Goal: Task Accomplishment & Management: Manage account settings

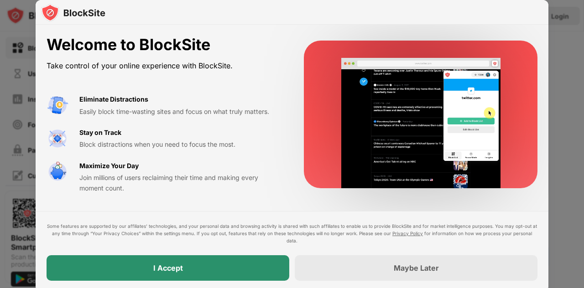
click at [145, 262] on div "I Accept" at bounding box center [168, 269] width 243 height 26
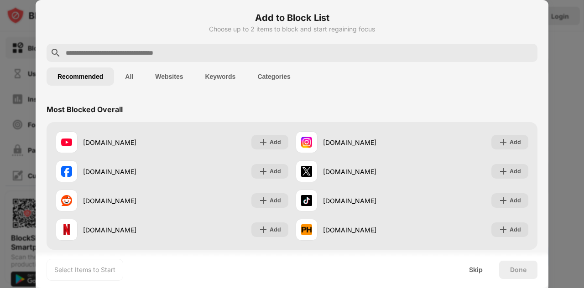
click at [340, 164] on div "[DOMAIN_NAME]" at bounding box center [354, 172] width 116 height 22
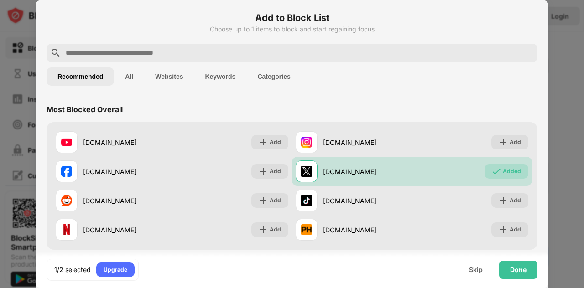
click at [337, 52] on input "text" at bounding box center [299, 52] width 469 height 11
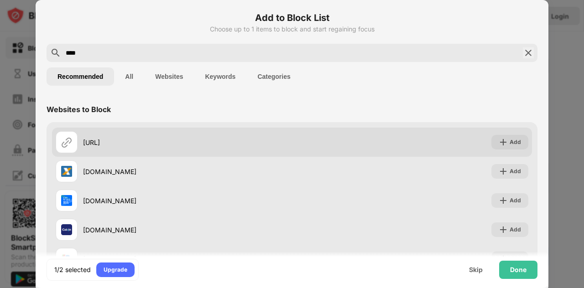
type input "****"
click at [453, 144] on div "[URL] Add" at bounding box center [292, 142] width 480 height 29
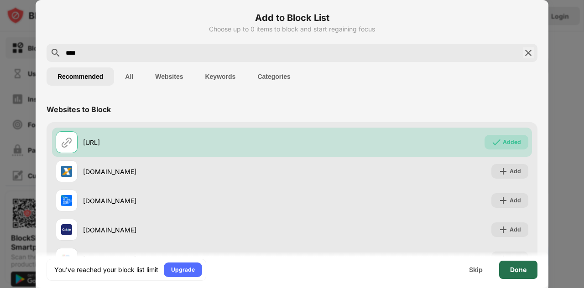
click at [524, 264] on div "Done" at bounding box center [518, 270] width 38 height 18
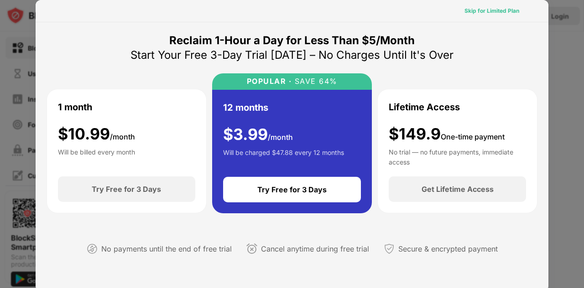
click at [477, 5] on div "Skip for Limited Plan" at bounding box center [491, 11] width 69 height 15
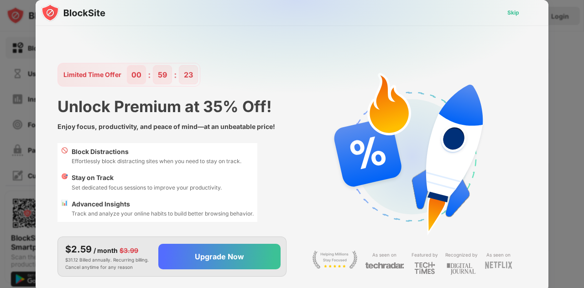
click at [513, 6] on div "Skip" at bounding box center [513, 12] width 26 height 15
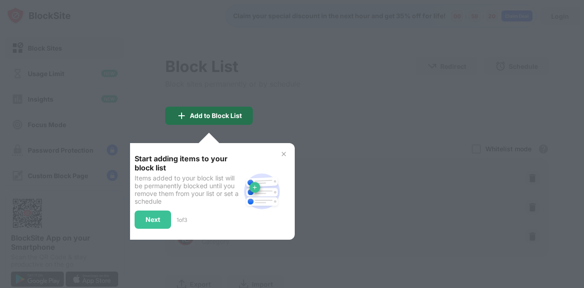
click at [238, 112] on div "Add to Block List" at bounding box center [216, 115] width 52 height 7
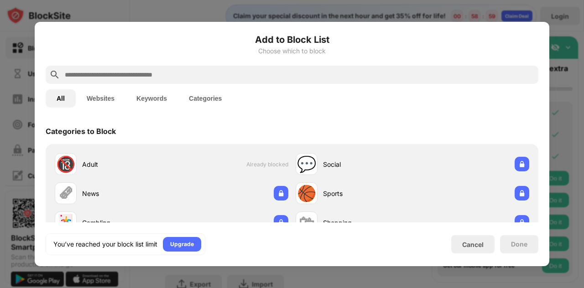
click at [173, 77] on input "text" at bounding box center [299, 74] width 471 height 11
paste input "**********"
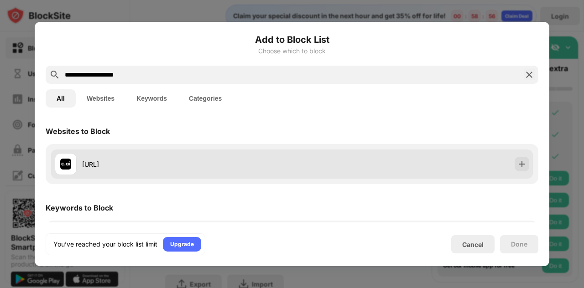
type input "**********"
click at [519, 157] on div "[URL]" at bounding box center [292, 164] width 482 height 29
click at [519, 159] on div at bounding box center [522, 164] width 15 height 15
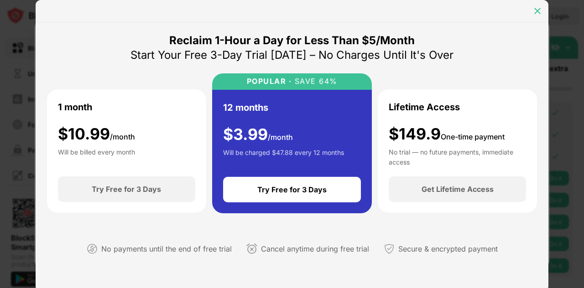
click at [535, 11] on img at bounding box center [537, 10] width 9 height 9
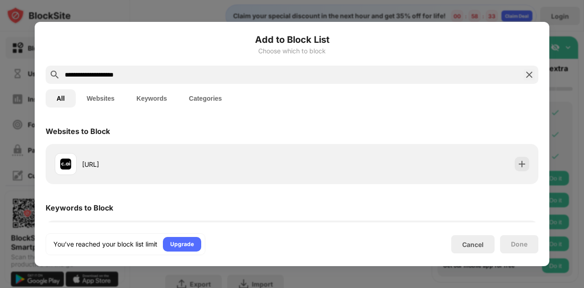
click at [535, 11] on div at bounding box center [292, 144] width 584 height 288
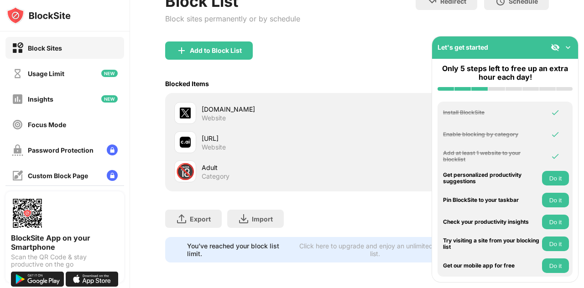
scroll to position [71, 0]
click at [566, 45] on img at bounding box center [568, 47] width 9 height 9
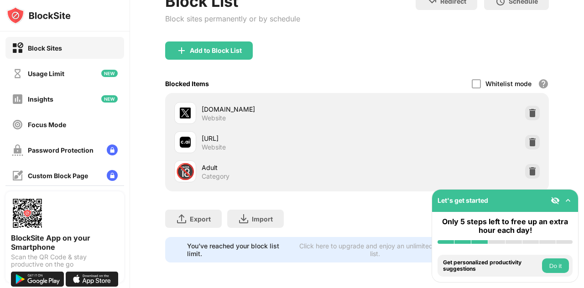
click at [571, 195] on div "Let's get started" at bounding box center [505, 201] width 146 height 22
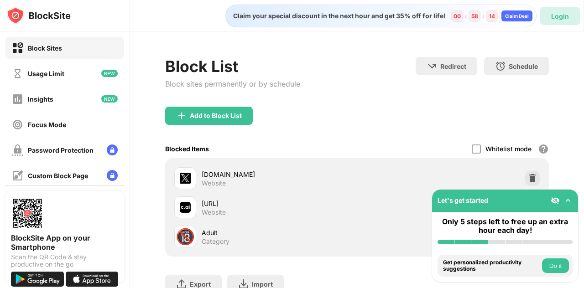
click at [555, 16] on div "Login" at bounding box center [560, 16] width 18 height 8
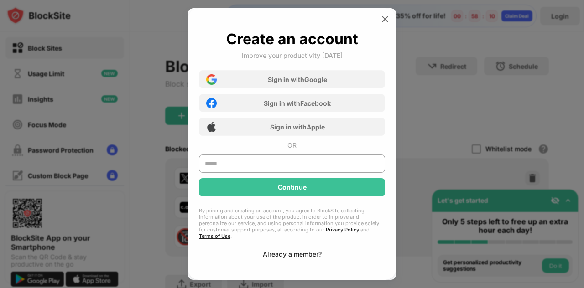
click at [339, 73] on div "Sign in with Google Sign in with Facebook Sign in with Apple" at bounding box center [292, 100] width 186 height 71
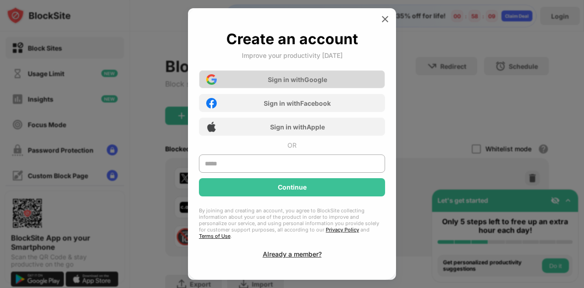
click at [335, 79] on div "Sign in with Google" at bounding box center [292, 79] width 186 height 18
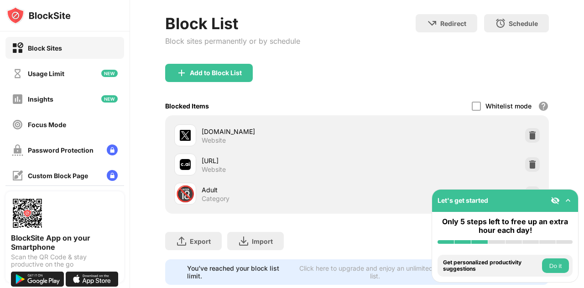
scroll to position [58, 0]
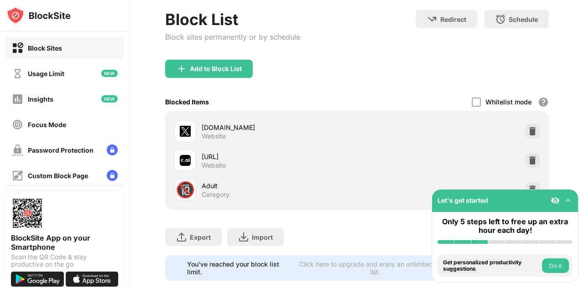
click at [557, 198] on img at bounding box center [555, 200] width 9 height 9
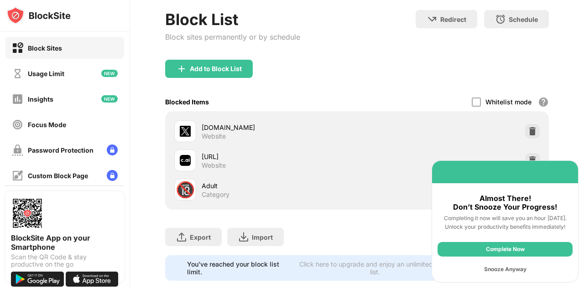
scroll to position [47, 0]
click at [524, 250] on div "Complete Now" at bounding box center [505, 249] width 135 height 15
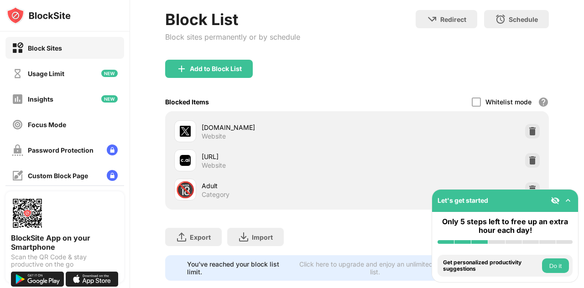
click at [551, 262] on button "Do it" at bounding box center [555, 266] width 27 height 15
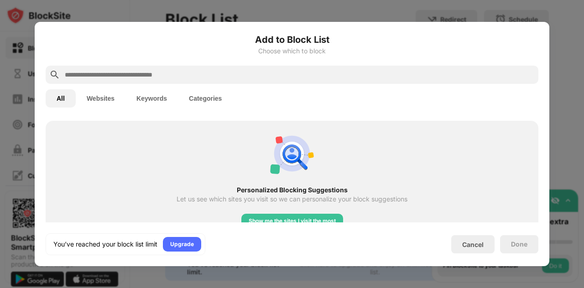
scroll to position [335, 0]
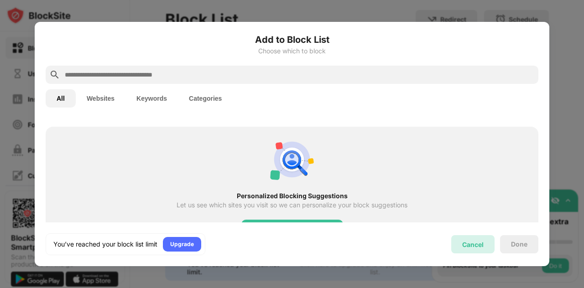
click at [472, 236] on div "Cancel" at bounding box center [472, 245] width 43 height 18
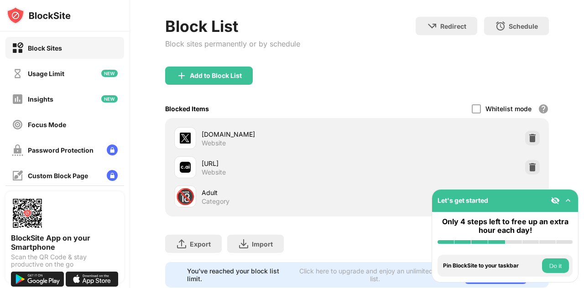
scroll to position [72, 0]
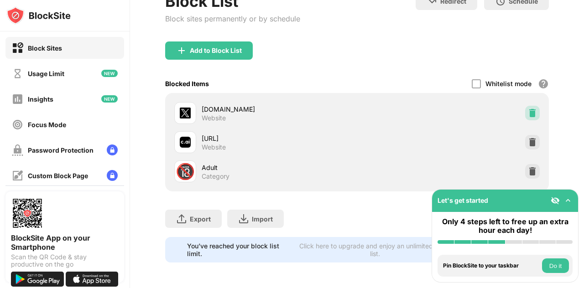
click at [528, 110] on img at bounding box center [532, 113] width 9 height 9
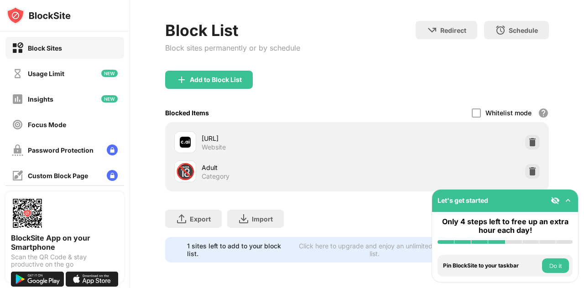
scroll to position [0, 0]
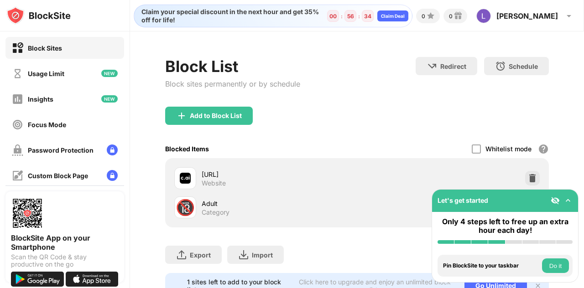
click at [556, 269] on button "Do it" at bounding box center [555, 266] width 27 height 15
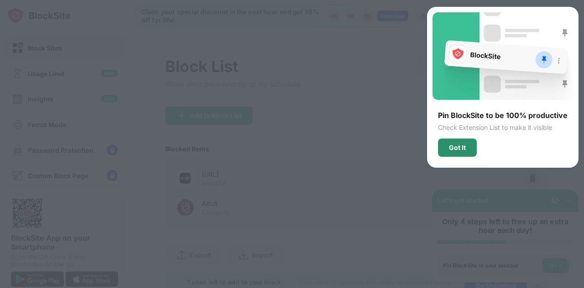
click at [465, 147] on div "Got It" at bounding box center [457, 147] width 17 height 7
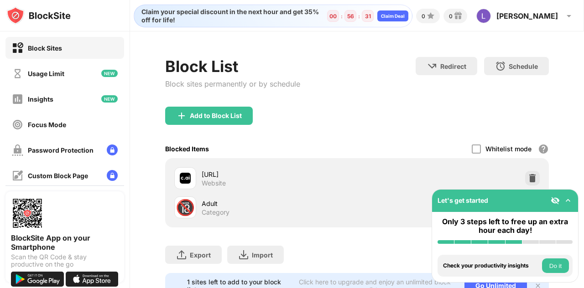
click at [547, 252] on div "Install BlockSite Enable blocking by category Add at least 1 website to your bl…" at bounding box center [505, 266] width 146 height 33
click at [570, 197] on img at bounding box center [568, 200] width 9 height 9
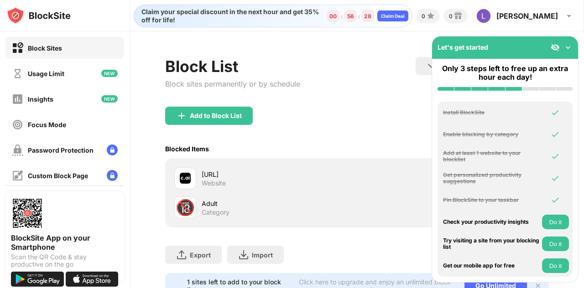
click at [561, 219] on button "Do it" at bounding box center [555, 222] width 27 height 15
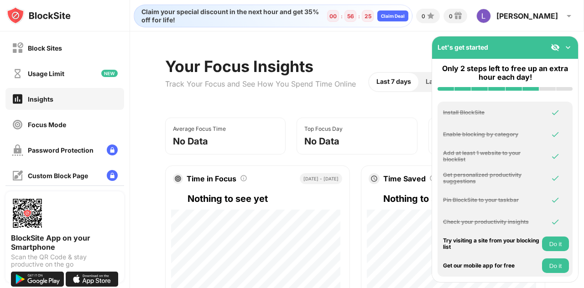
click at [554, 248] on button "Do it" at bounding box center [555, 244] width 27 height 15
click at [561, 272] on button "Do it" at bounding box center [555, 266] width 27 height 15
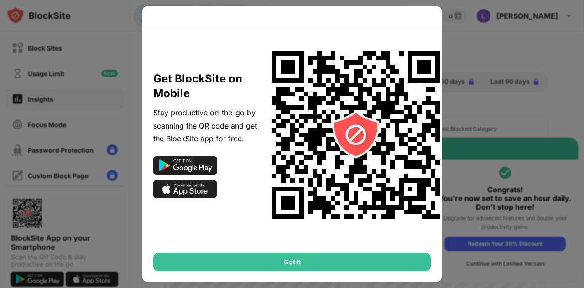
click at [399, 253] on div "Got It" at bounding box center [291, 262] width 299 height 40
click at [387, 262] on div "Got It" at bounding box center [292, 262] width 278 height 18
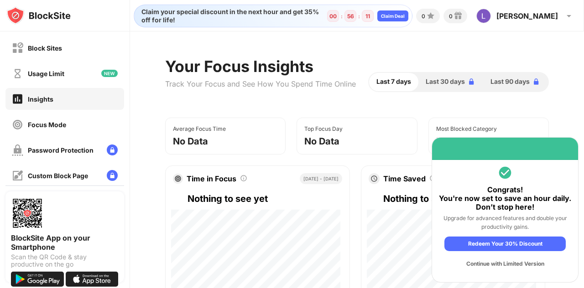
click at [492, 263] on div "Continue with Limited Version" at bounding box center [505, 264] width 121 height 15
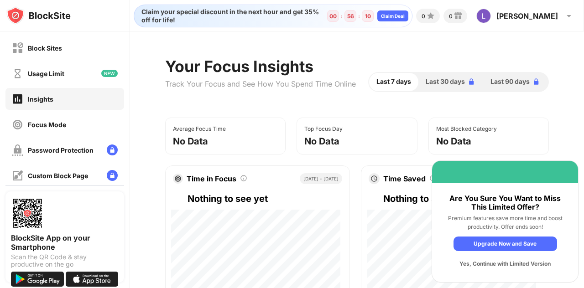
click at [492, 263] on div "Yes, Continue with Limited Version" at bounding box center [506, 264] width 104 height 15
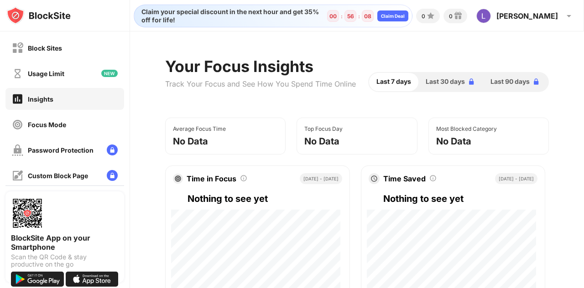
scroll to position [22, 0]
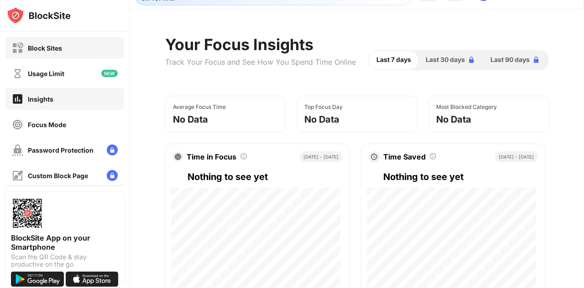
click at [62, 57] on div "Block Sites" at bounding box center [64, 48] width 119 height 22
